Goal: Task Accomplishment & Management: Manage account settings

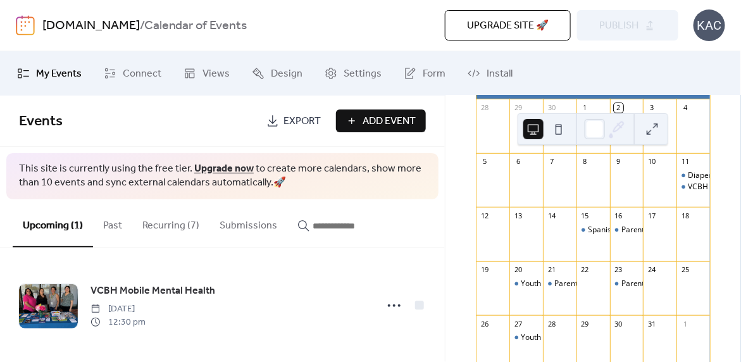
click at [647, 203] on div at bounding box center [660, 186] width 34 height 32
click at [388, 218] on button "button" at bounding box center [342, 222] width 111 height 47
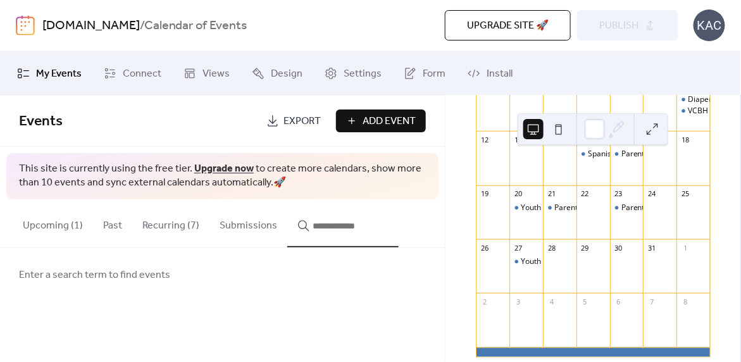
scroll to position [190, 0]
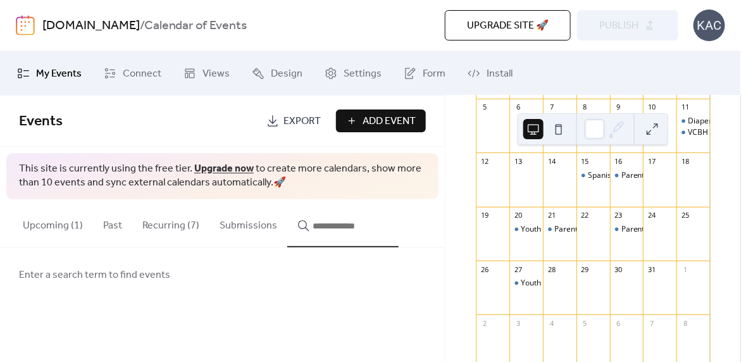
click at [612, 36] on div "Upgrade site 🚀 Preview Publish" at bounding box center [514, 25] width 329 height 30
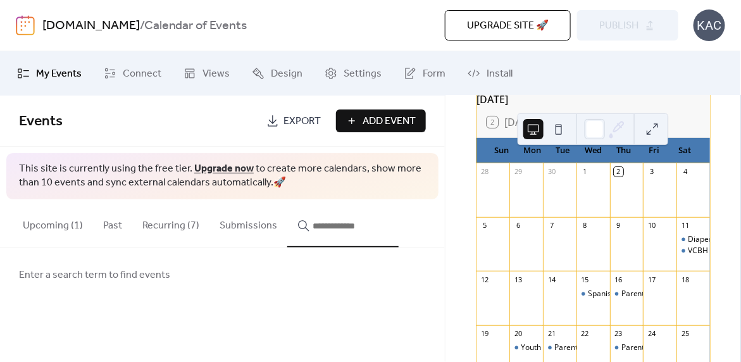
scroll to position [63, 0]
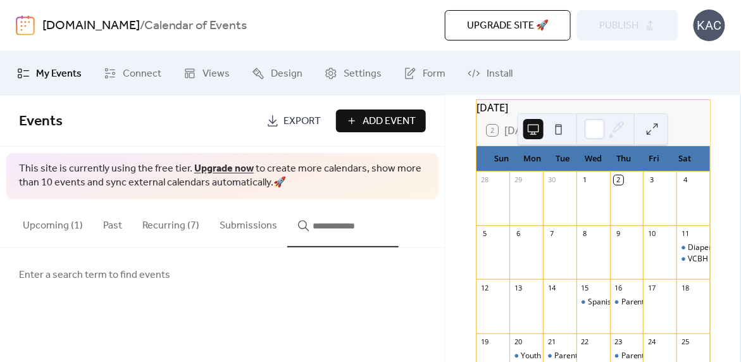
click at [113, 224] on button "Past" at bounding box center [112, 222] width 39 height 47
click at [61, 227] on button "Upcoming (1)" at bounding box center [53, 222] width 80 height 47
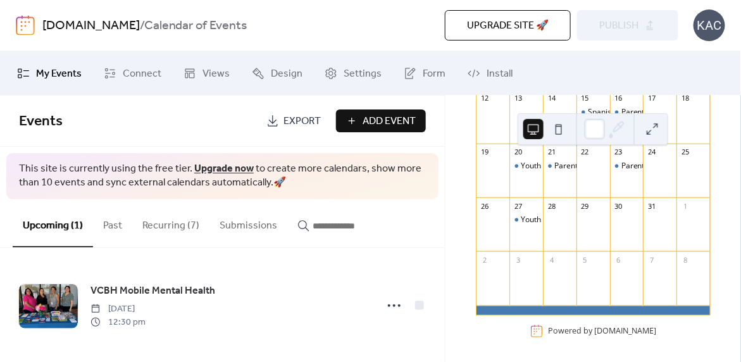
scroll to position [261, 0]
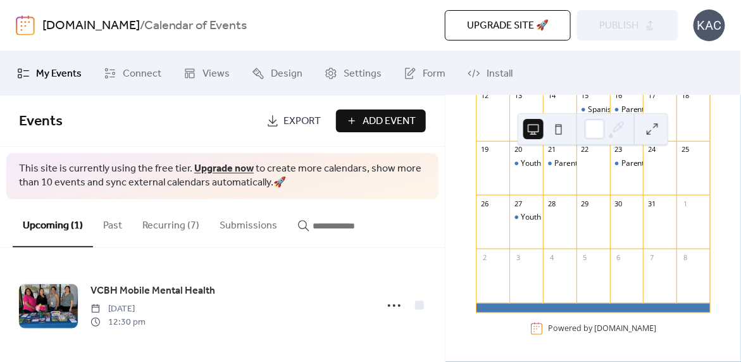
click at [162, 215] on button "Recurring (7)" at bounding box center [170, 222] width 77 height 47
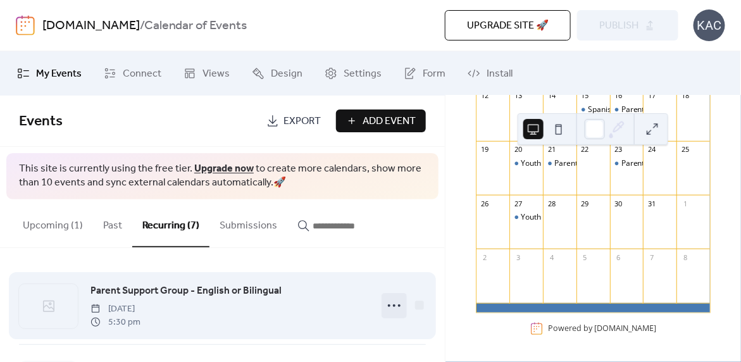
click at [391, 301] on icon at bounding box center [394, 306] width 20 height 20
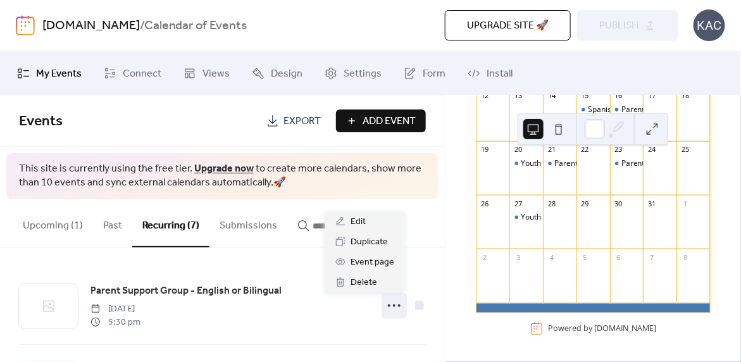
click at [430, 227] on div "Upcoming (1) Past Recurring (7) Submissions" at bounding box center [222, 223] width 445 height 49
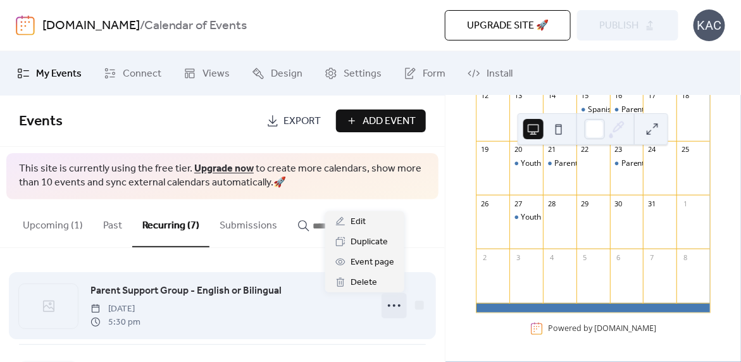
click at [394, 307] on icon at bounding box center [394, 306] width 20 height 20
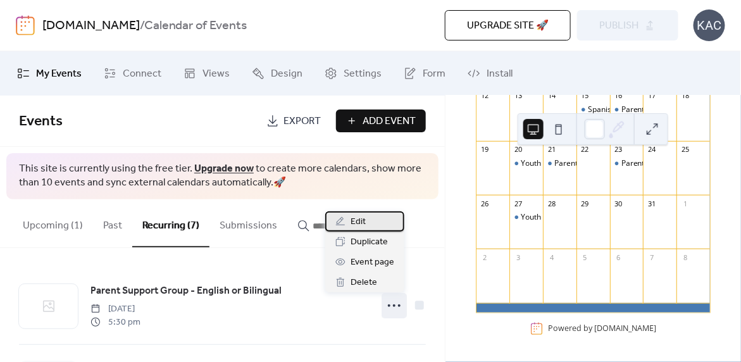
click at [371, 227] on div "Edit" at bounding box center [364, 221] width 79 height 20
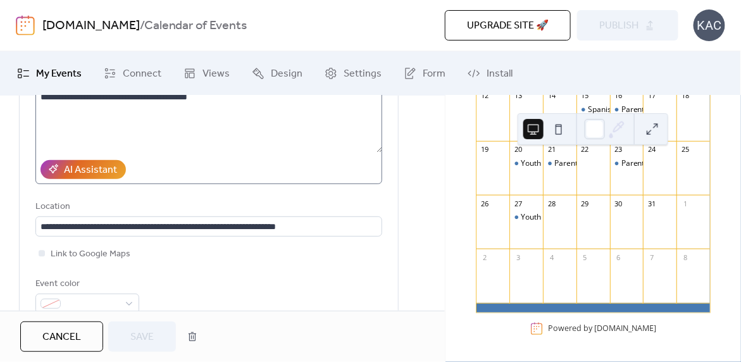
scroll to position [317, 0]
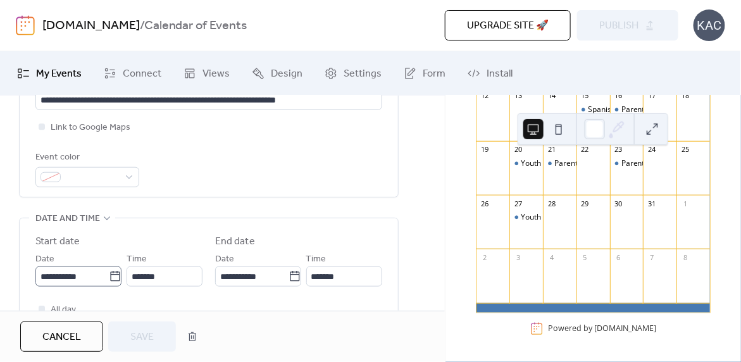
click at [115, 272] on icon at bounding box center [115, 276] width 13 height 13
click at [109, 272] on input "**********" at bounding box center [71, 277] width 73 height 20
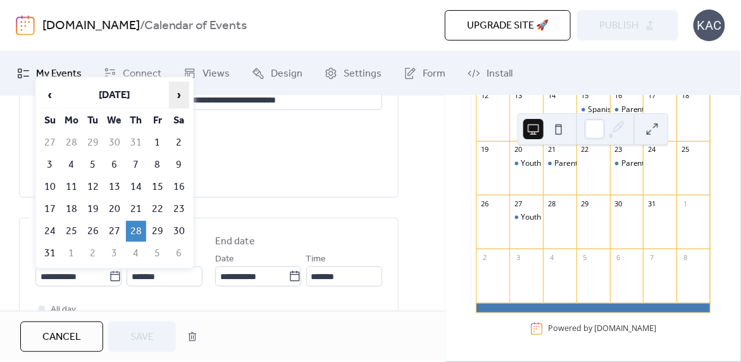
click at [181, 97] on span "›" at bounding box center [179, 94] width 19 height 25
click at [179, 93] on span "›" at bounding box center [179, 94] width 19 height 25
click at [132, 200] on td "23" at bounding box center [136, 209] width 20 height 21
type input "**********"
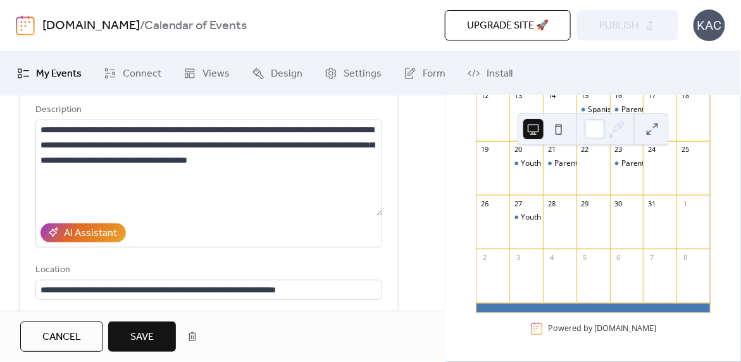
scroll to position [0, 0]
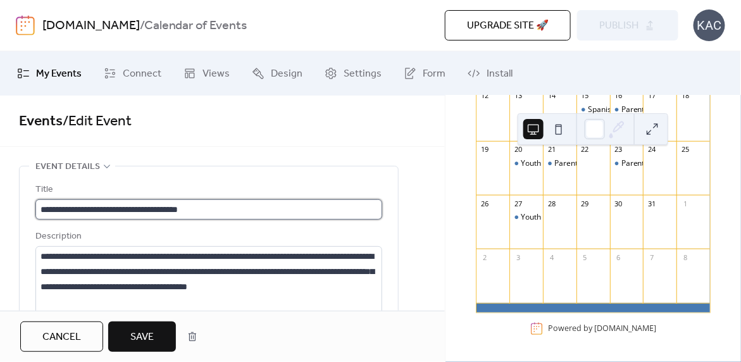
click at [227, 206] on input "**********" at bounding box center [208, 209] width 347 height 20
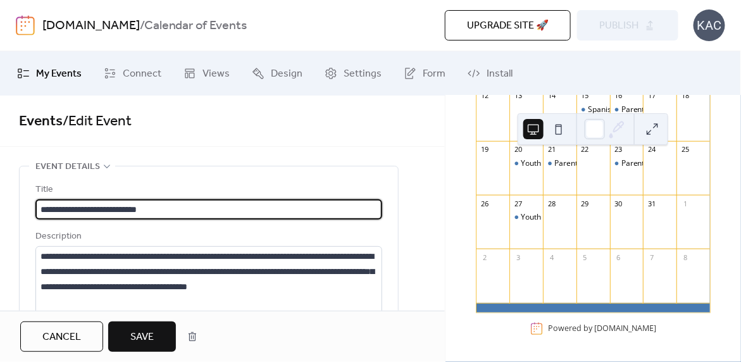
type input "**********"
click at [143, 347] on button "Save" at bounding box center [142, 337] width 68 height 30
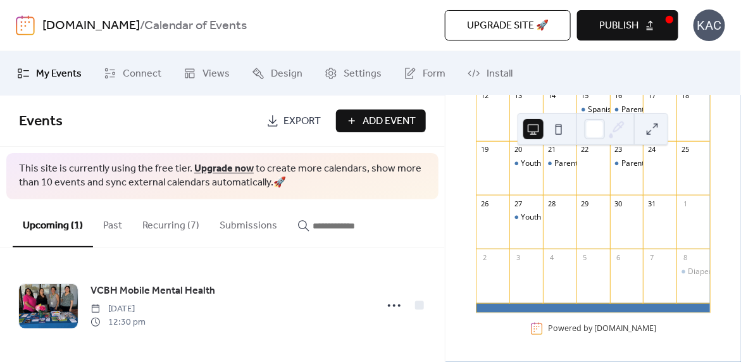
scroll to position [135, 0]
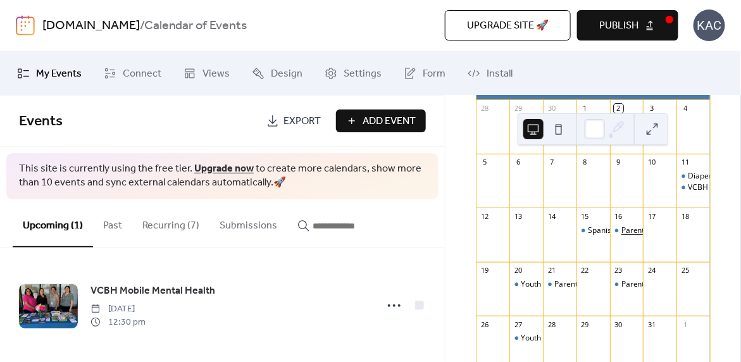
click at [624, 236] on div "Parent Support Group - Spanish Speaking" at bounding box center [695, 230] width 146 height 11
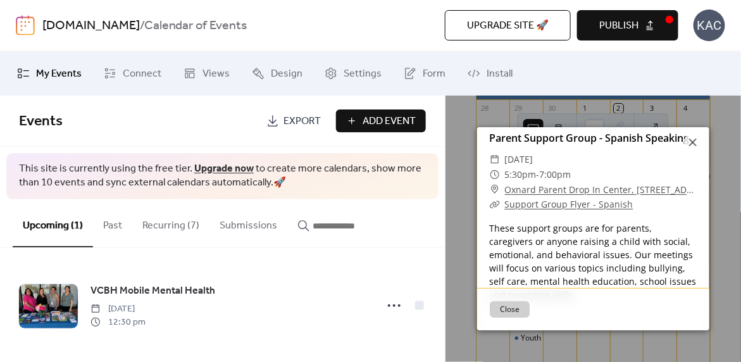
scroll to position [0, 0]
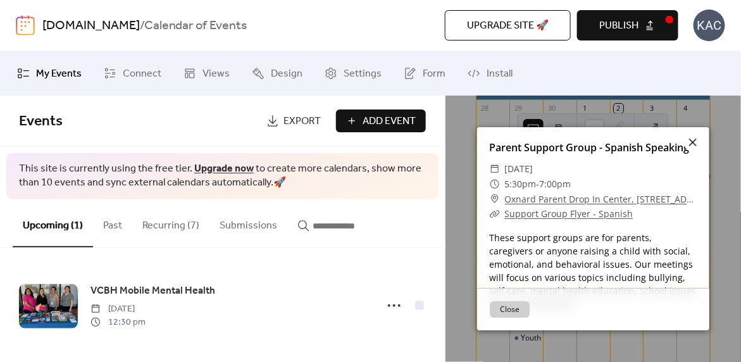
click at [696, 138] on icon at bounding box center [693, 142] width 15 height 15
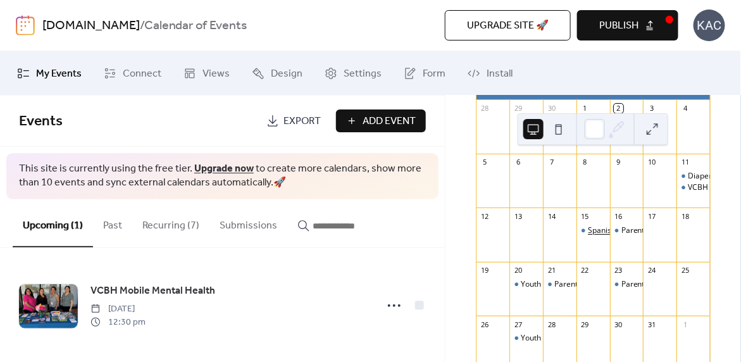
click at [598, 234] on div "Spanish Support Group" at bounding box center [629, 230] width 82 height 11
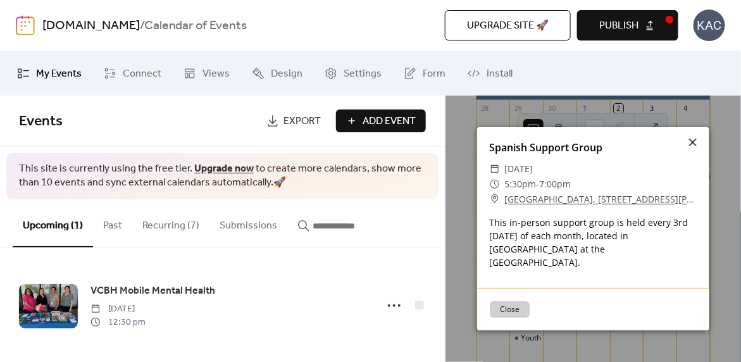
click at [693, 145] on icon at bounding box center [693, 143] width 8 height 8
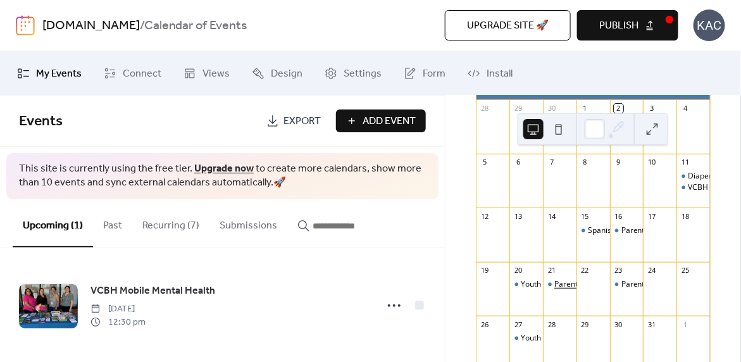
click at [567, 290] on div "Parent Support Group Fillmore - Spanish Speaking" at bounding box center [643, 284] width 176 height 11
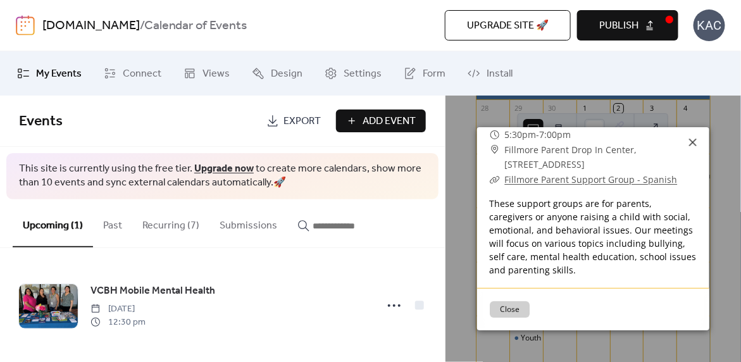
scroll to position [1, 0]
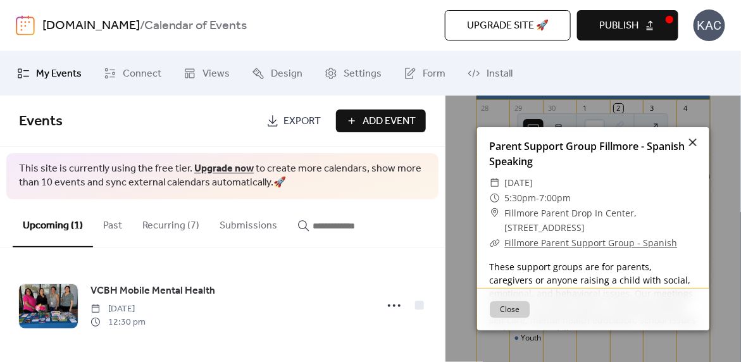
click at [695, 142] on icon at bounding box center [693, 142] width 15 height 15
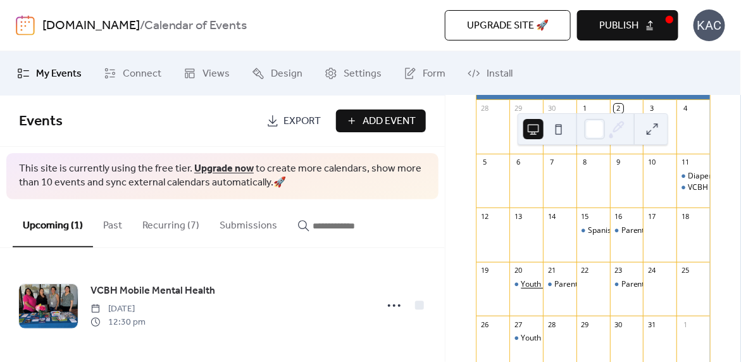
click at [543, 287] on div "Youth Support Group - English or Bilingual" at bounding box center [595, 284] width 148 height 11
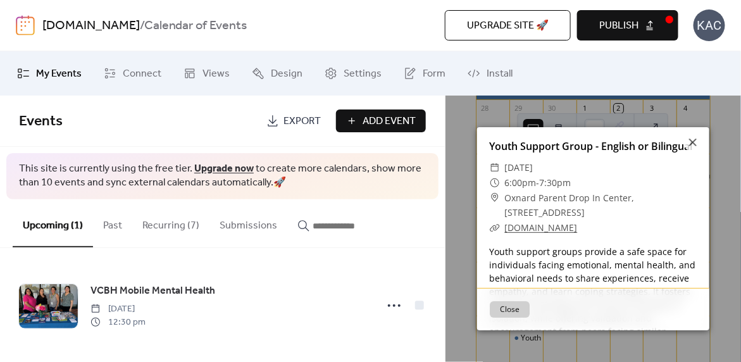
scroll to position [0, 0]
click at [694, 138] on icon at bounding box center [693, 142] width 15 height 15
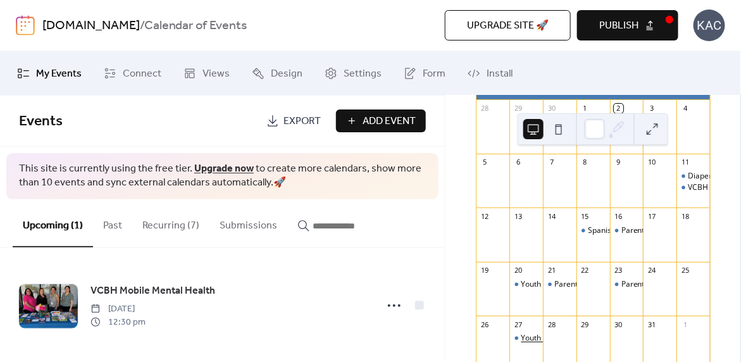
click at [529, 344] on div "Youth Support Group - English or Bilingual" at bounding box center [595, 338] width 148 height 11
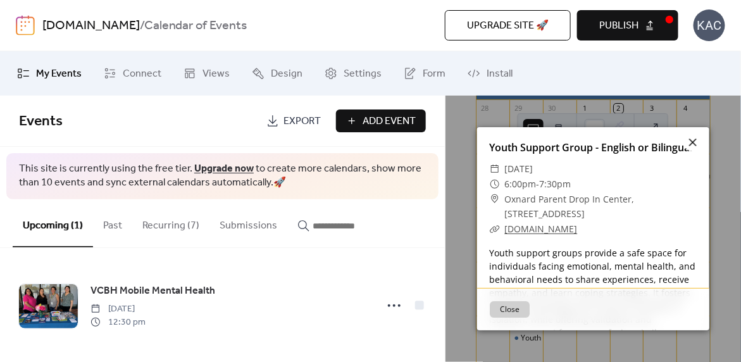
click at [693, 143] on icon at bounding box center [693, 142] width 15 height 15
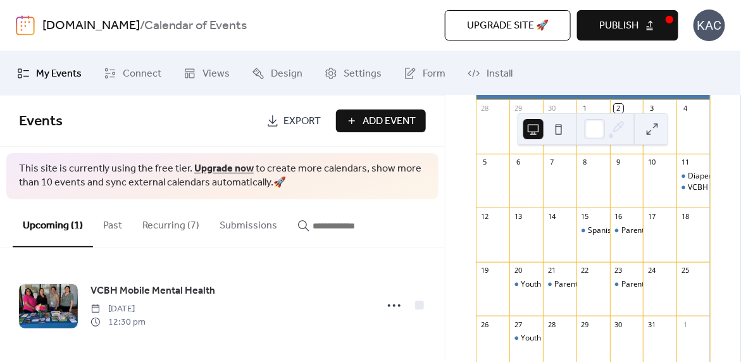
click at [624, 34] on span "Publish" at bounding box center [619, 25] width 39 height 15
